Goal: Information Seeking & Learning: Learn about a topic

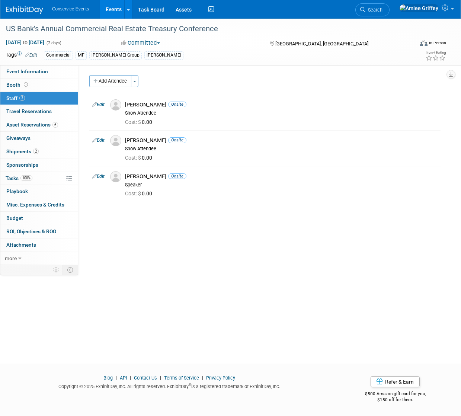
click at [114, 14] on link "Events" at bounding box center [113, 9] width 27 height 19
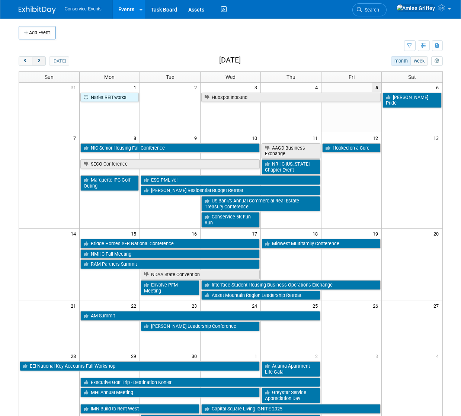
click at [42, 62] on button "next" at bounding box center [39, 61] width 14 height 10
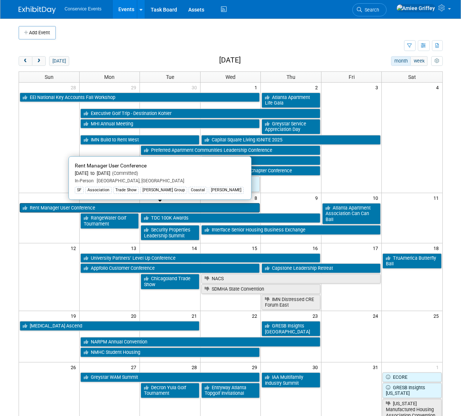
click at [65, 206] on link "Rent Manager User Conference" at bounding box center [140, 208] width 240 height 10
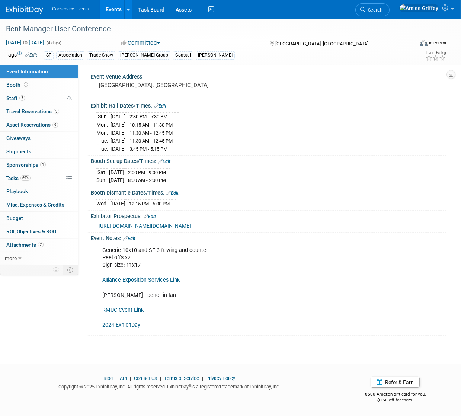
scroll to position [97, 0]
click at [155, 280] on link "Alliance Exposition Services Link" at bounding box center [140, 280] width 77 height 6
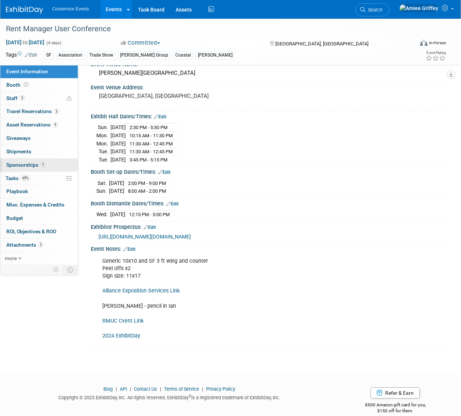
scroll to position [0, 0]
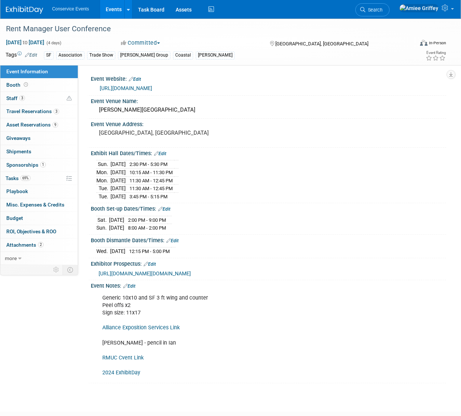
click at [146, 91] on link "https://conference.rentmanager.com/?utm_campaign=6876232-RMUC25&utm_medium=emai…" at bounding box center [126, 88] width 52 height 6
click at [130, 276] on span "https://urldefense.com/v3/__https://info.rentmanager.com/e3t/Ctc/OM*113/ch8K704…" at bounding box center [145, 273] width 92 height 6
click at [134, 331] on link "Alliance Exposition Services Link" at bounding box center [140, 327] width 77 height 6
click at [115, 9] on link "Events" at bounding box center [113, 9] width 27 height 19
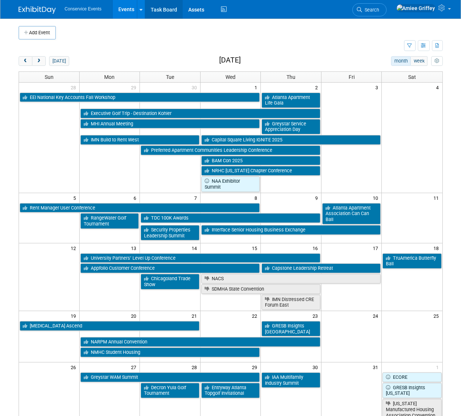
click at [167, 14] on link "Task Board" at bounding box center [164, 9] width 38 height 19
click at [65, 61] on button "today" at bounding box center [59, 61] width 20 height 10
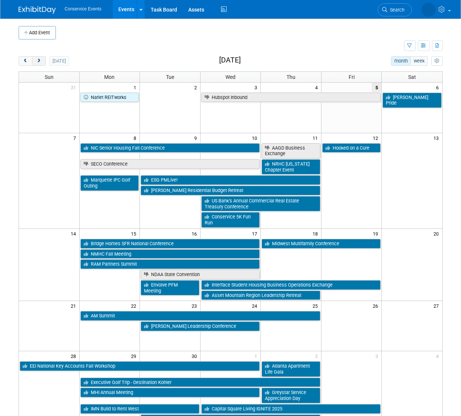
click at [39, 64] on button "next" at bounding box center [39, 61] width 14 height 10
